Goal: Task Accomplishment & Management: Manage account settings

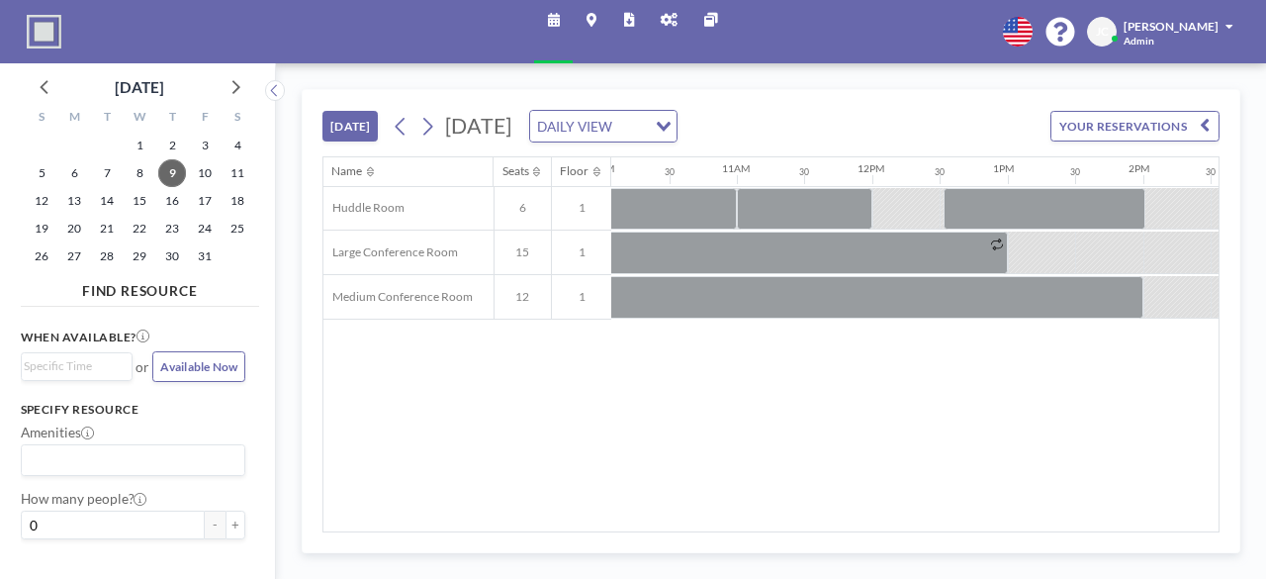
scroll to position [0, 1928]
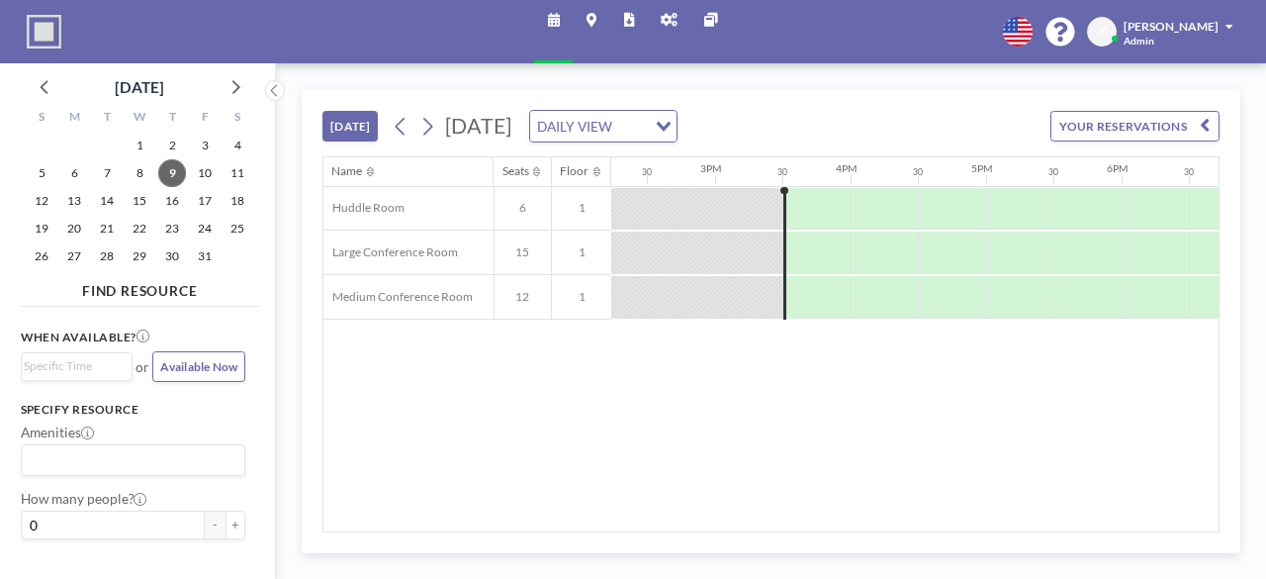
click at [357, 126] on button "[DATE]" at bounding box center [349, 126] width 55 height 31
click at [429, 128] on icon at bounding box center [428, 127] width 10 height 18
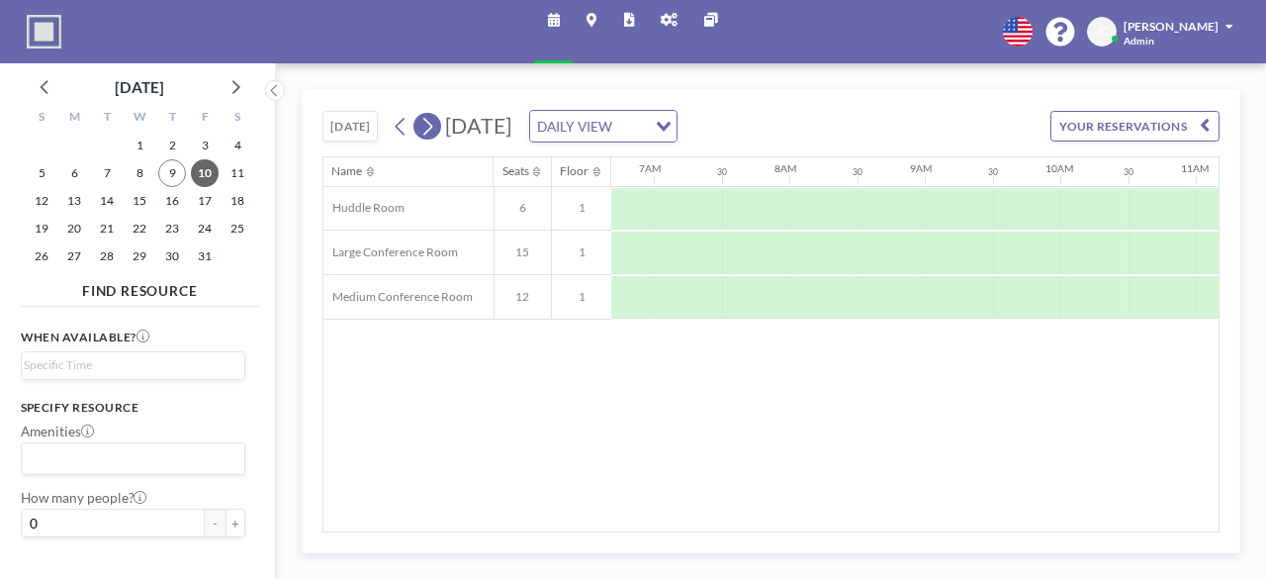
scroll to position [0, 1029]
click at [429, 128] on icon at bounding box center [428, 127] width 10 height 18
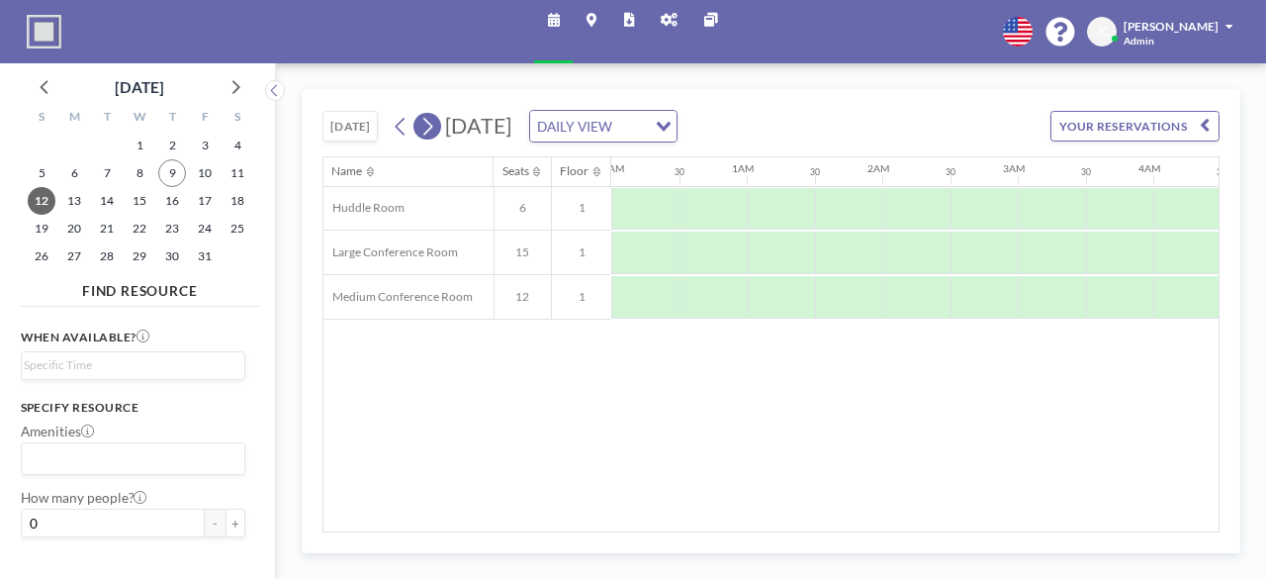
click at [429, 128] on icon at bounding box center [428, 127] width 10 height 18
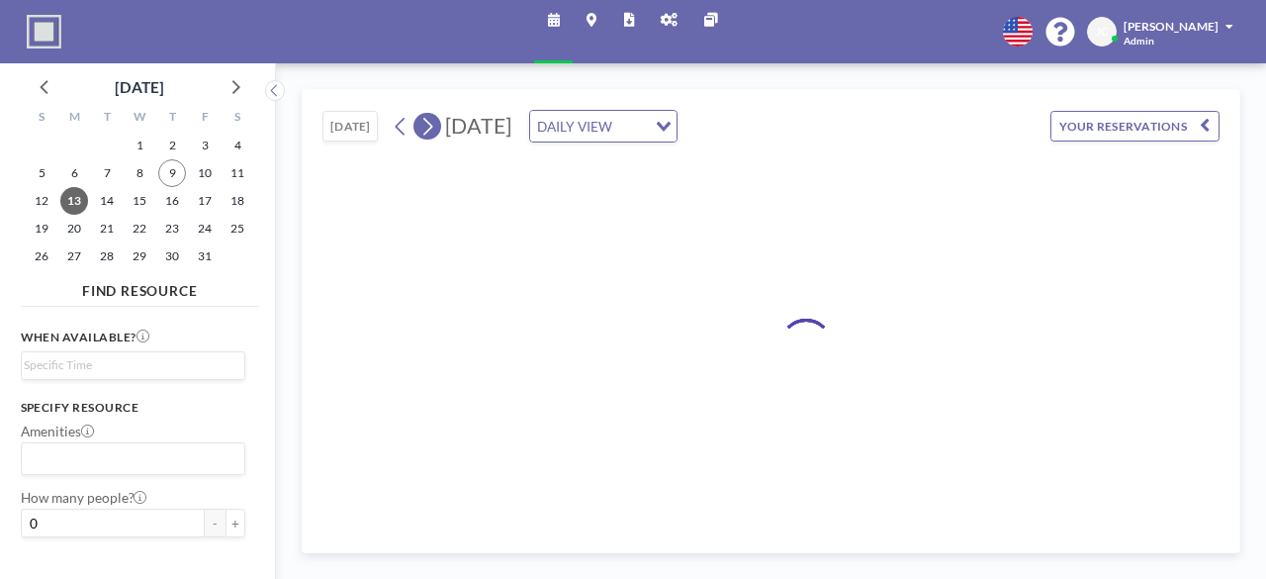
click at [429, 128] on icon at bounding box center [428, 127] width 10 height 18
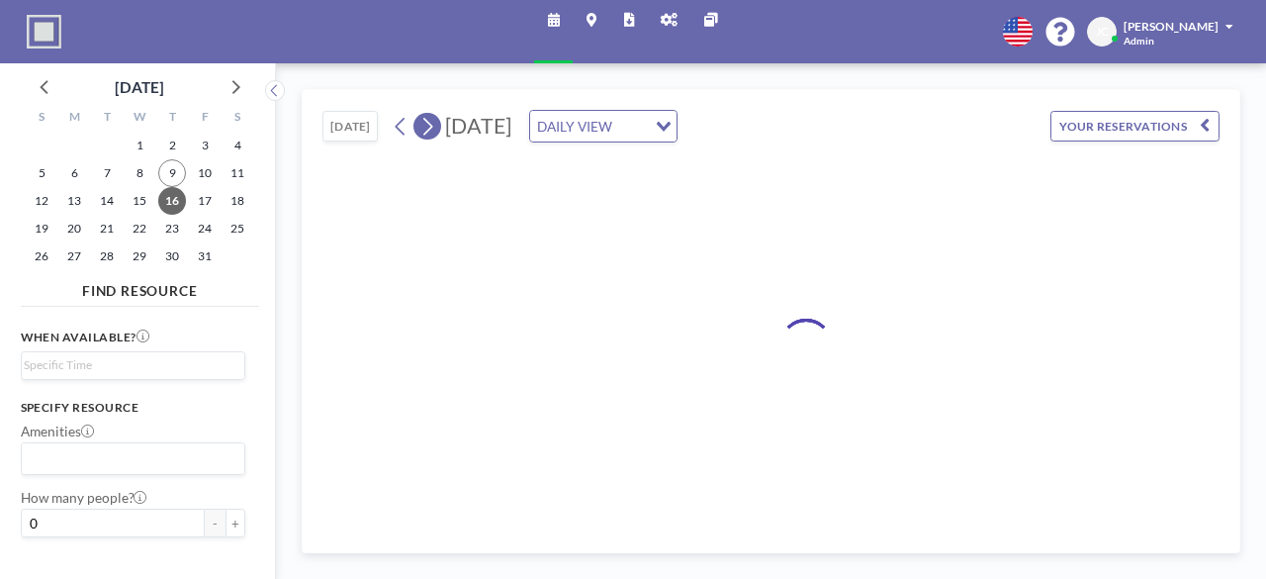
click at [429, 128] on icon at bounding box center [428, 127] width 10 height 18
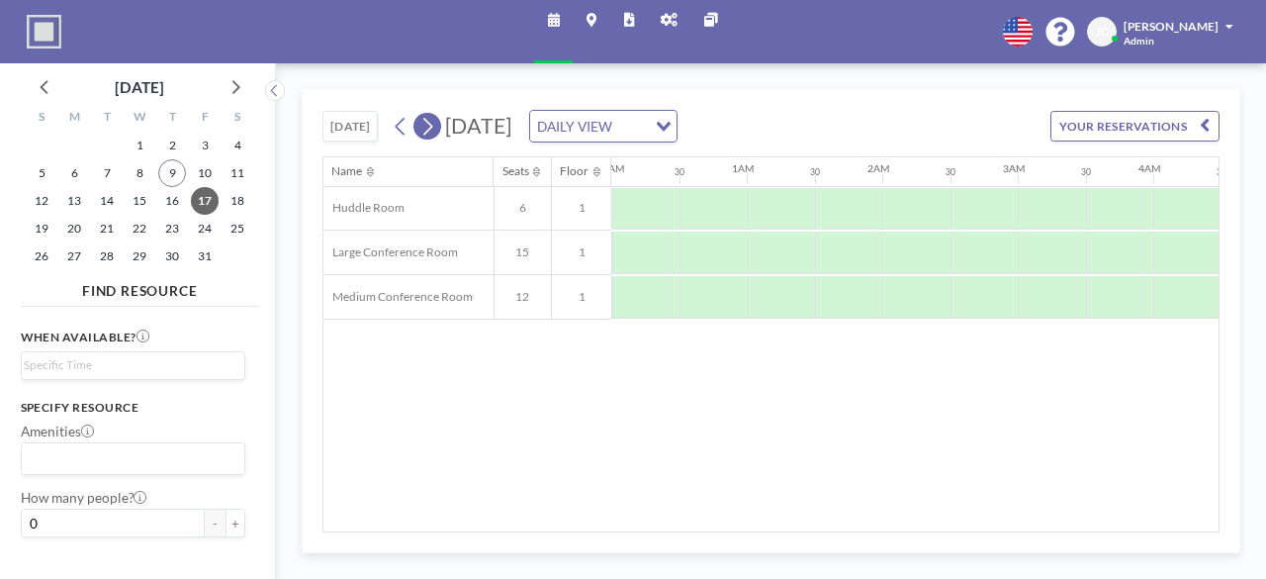
click at [429, 128] on icon at bounding box center [428, 127] width 10 height 18
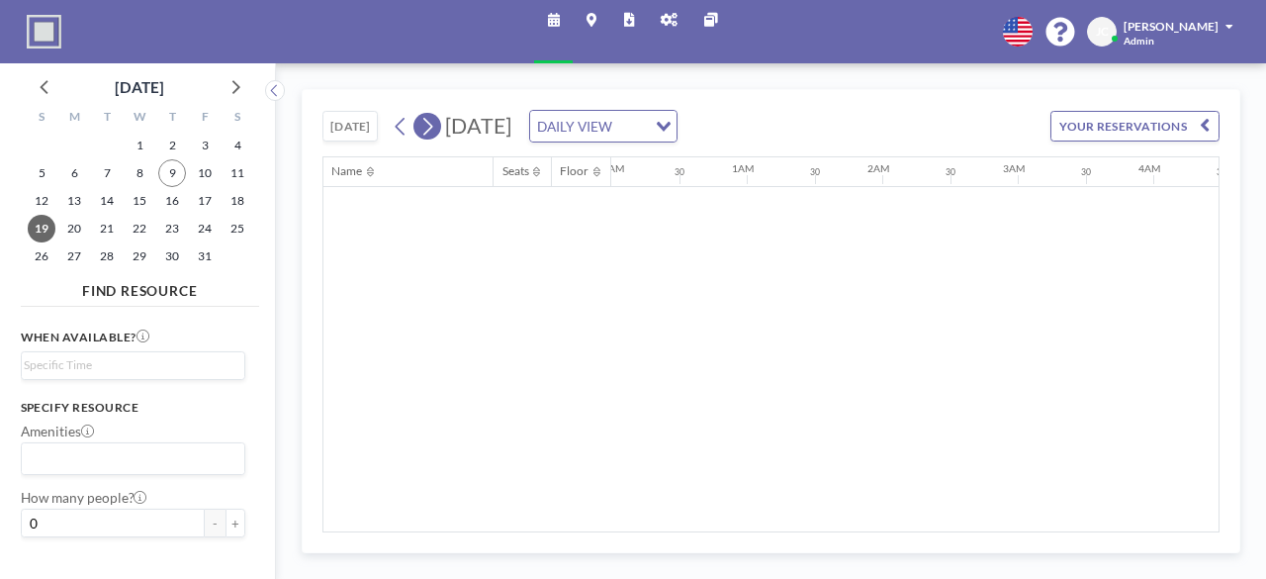
click at [429, 128] on icon at bounding box center [428, 127] width 10 height 18
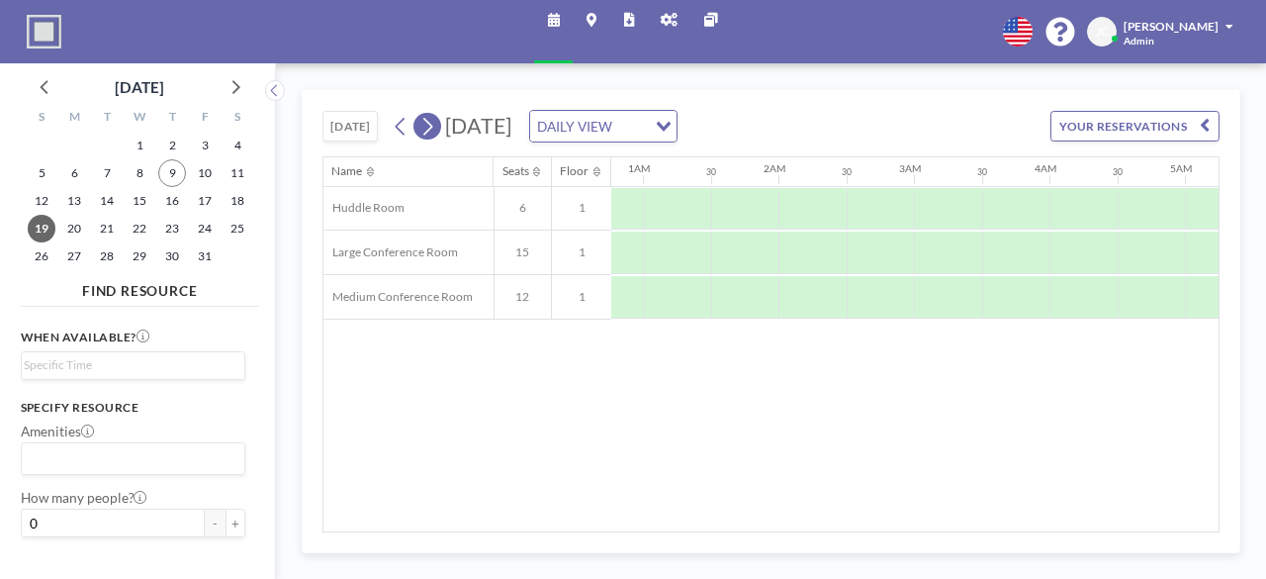
click at [429, 128] on icon at bounding box center [428, 127] width 10 height 18
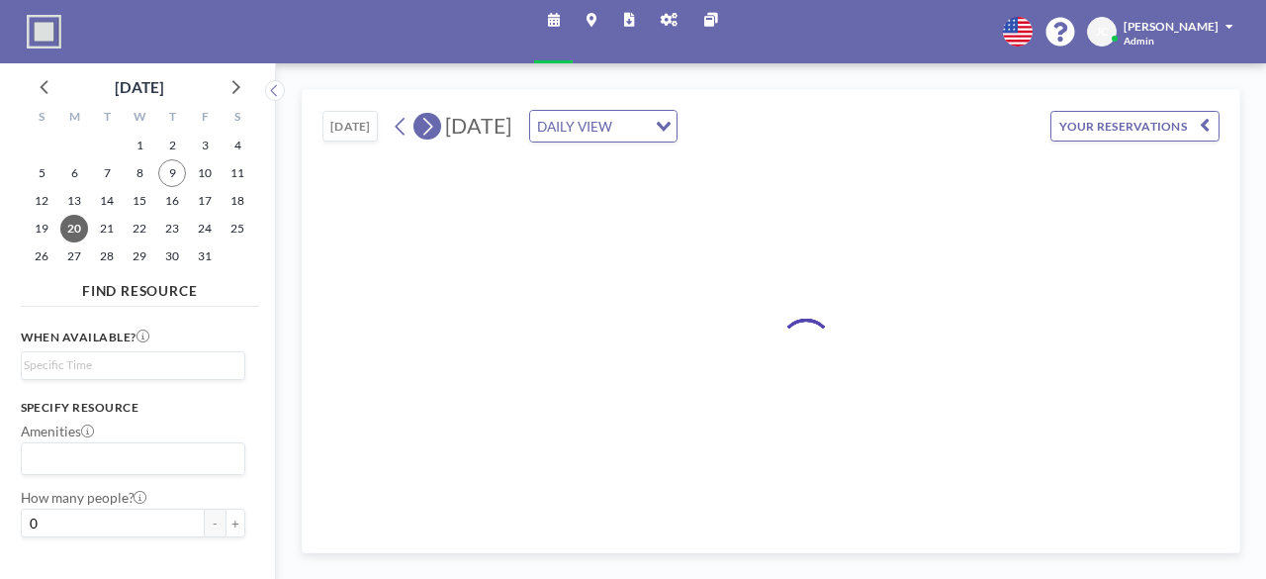
click at [429, 128] on icon at bounding box center [428, 127] width 10 height 18
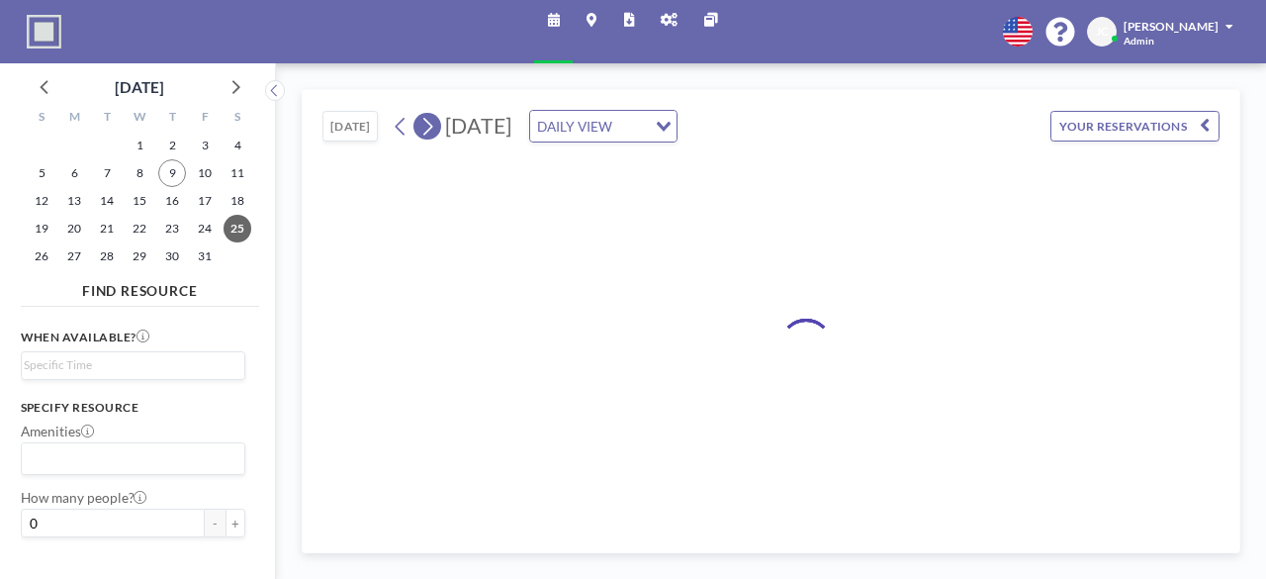
click at [429, 128] on icon at bounding box center [428, 127] width 10 height 18
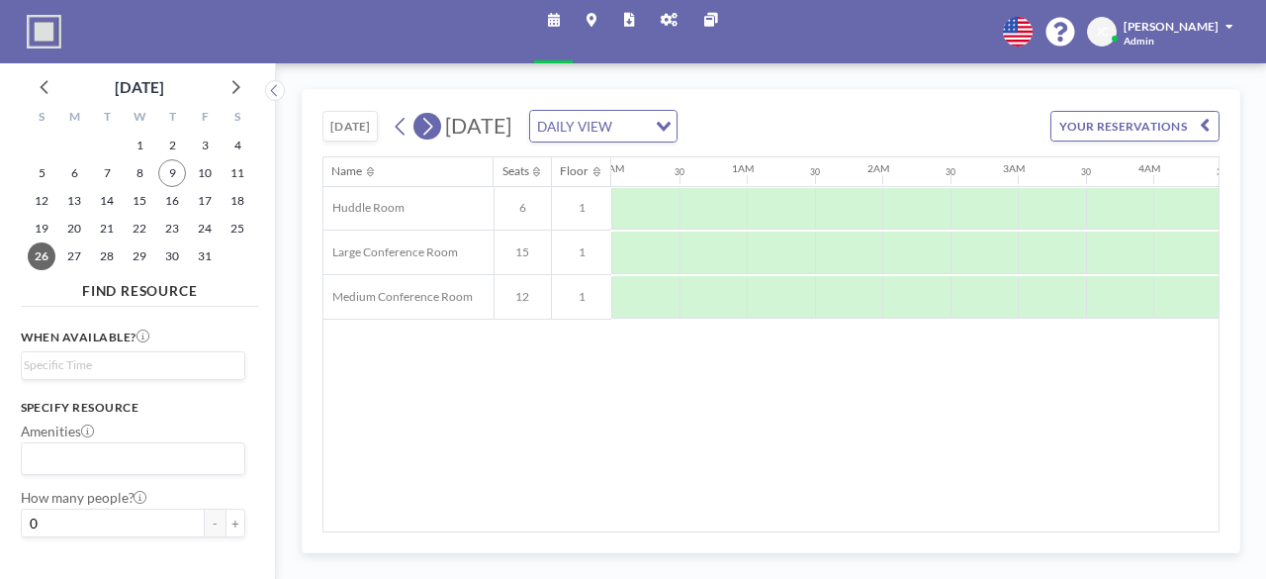
click at [429, 128] on icon at bounding box center [428, 127] width 10 height 18
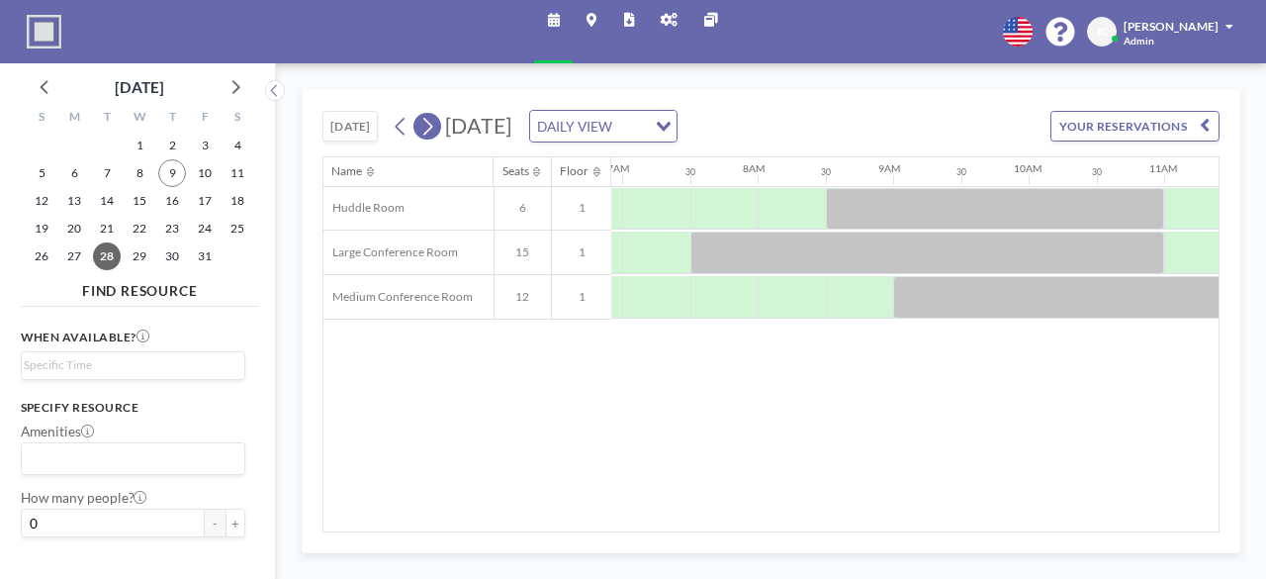
scroll to position [0, 964]
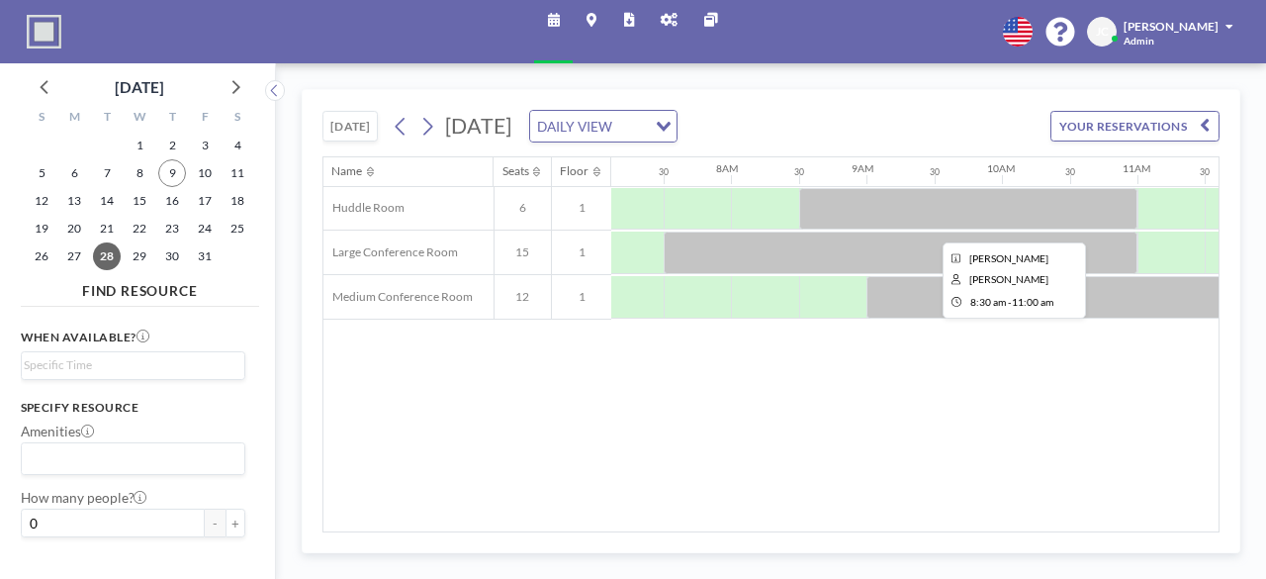
click at [854, 211] on div at bounding box center [968, 209] width 338 height 43
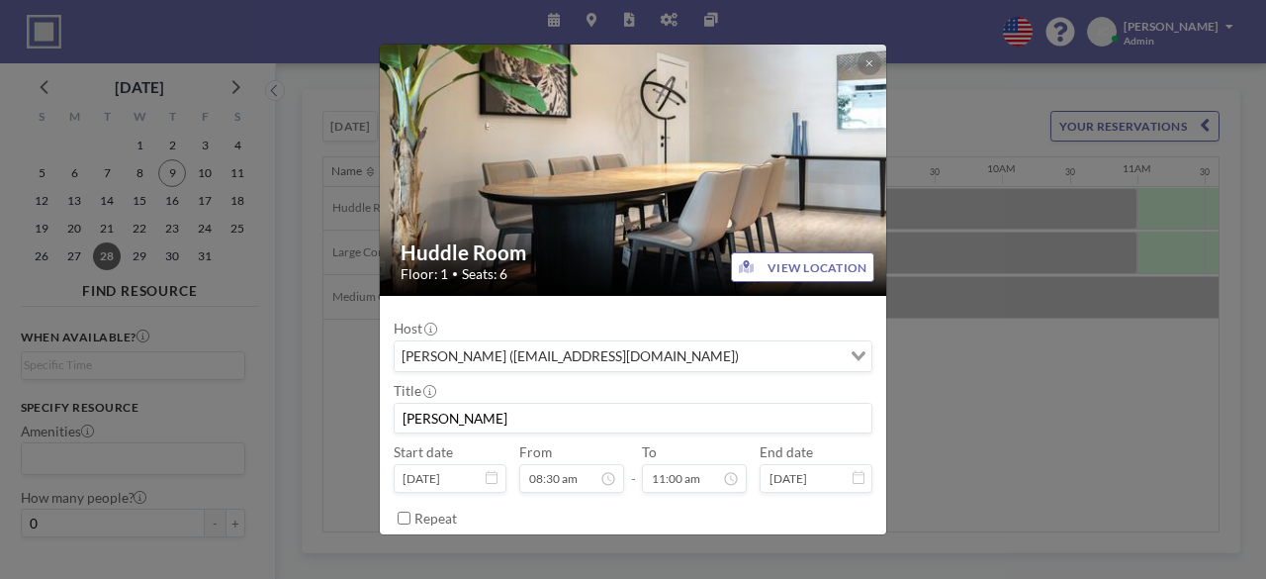
click at [926, 464] on div "Huddle Room Floor: 1 • Seats: 6 VIEW LOCATION Host [PERSON_NAME] ([EMAIL_ADDRES…" at bounding box center [633, 289] width 1266 height 579
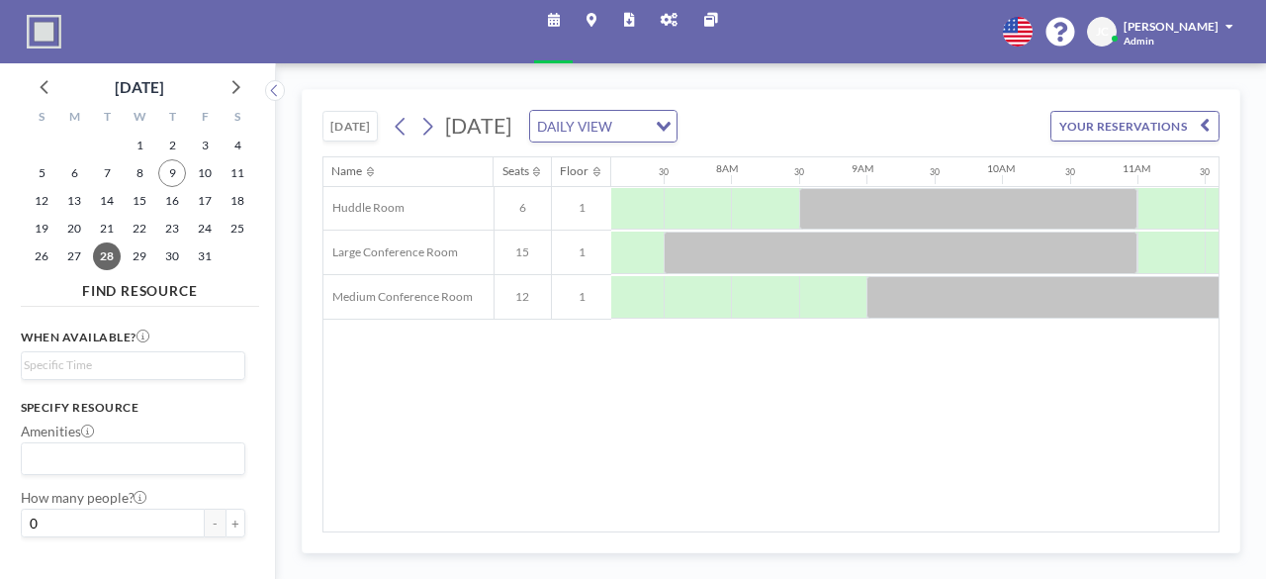
click at [671, 16] on icon at bounding box center [669, 21] width 17 height 14
